Goal: Task Accomplishment & Management: Use online tool/utility

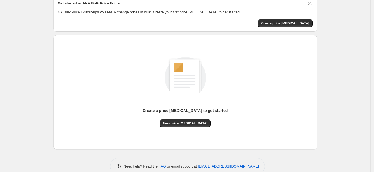
scroll to position [36, 0]
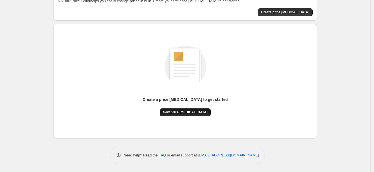
click at [197, 111] on span "New price [MEDICAL_DATA]" at bounding box center [185, 112] width 45 height 4
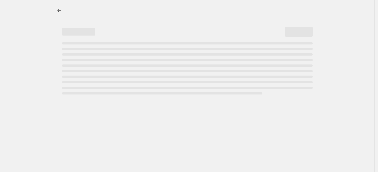
select select "percentage"
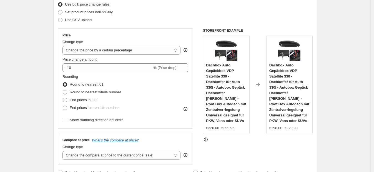
scroll to position [69, 0]
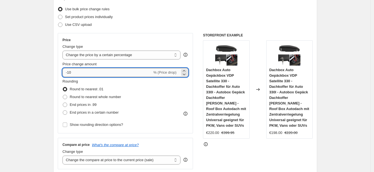
click at [142, 74] on input "-10" at bounding box center [107, 72] width 90 height 9
type input "-1"
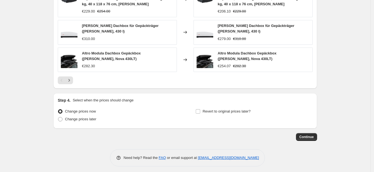
scroll to position [417, 0]
type input "-35"
click at [314, 136] on span "Continue" at bounding box center [306, 136] width 14 height 4
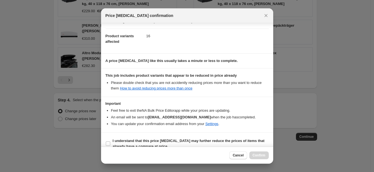
scroll to position [61, 0]
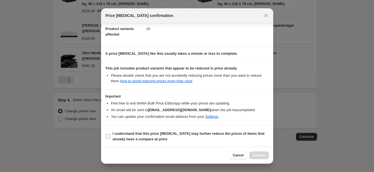
click at [207, 132] on b "I understand that this price [MEDICAL_DATA] may further reduce the prices of it…" at bounding box center [189, 136] width 152 height 10
click at [110, 134] on input "I understand that this price [MEDICAL_DATA] may further reduce the prices of it…" at bounding box center [108, 136] width 4 height 4
checkbox input "true"
click at [259, 153] on button "Confirm" at bounding box center [258, 155] width 19 height 8
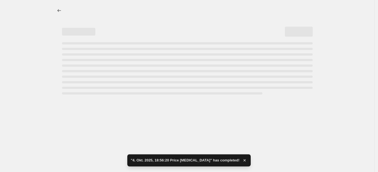
select select "percentage"
